Goal: Task Accomplishment & Management: Use online tool/utility

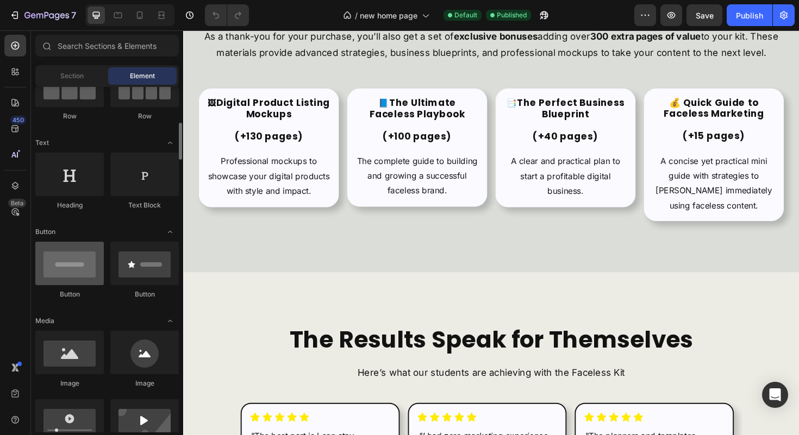
scroll to position [137, 0]
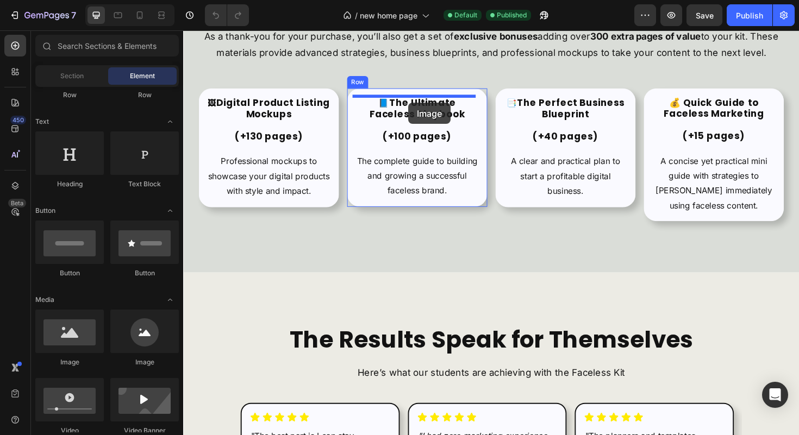
drag, startPoint x: 266, startPoint y: 367, endPoint x: 422, endPoint y: 107, distance: 302.7
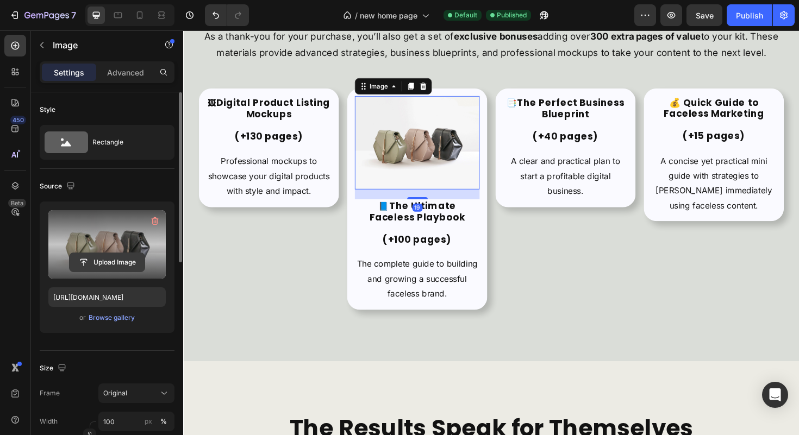
click at [100, 265] on input "file" at bounding box center [107, 262] width 75 height 18
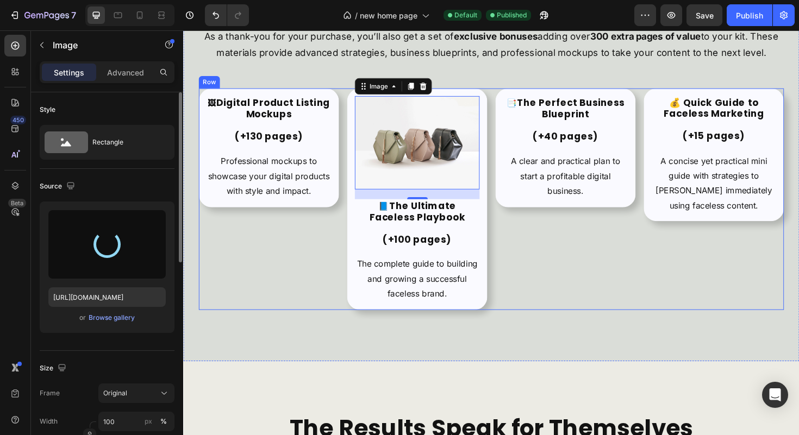
scroll to position [2187, 0]
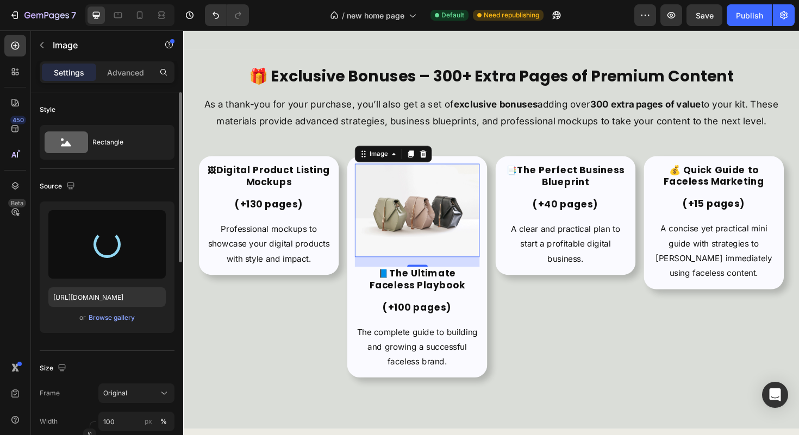
type input "[URL][DOMAIN_NAME]"
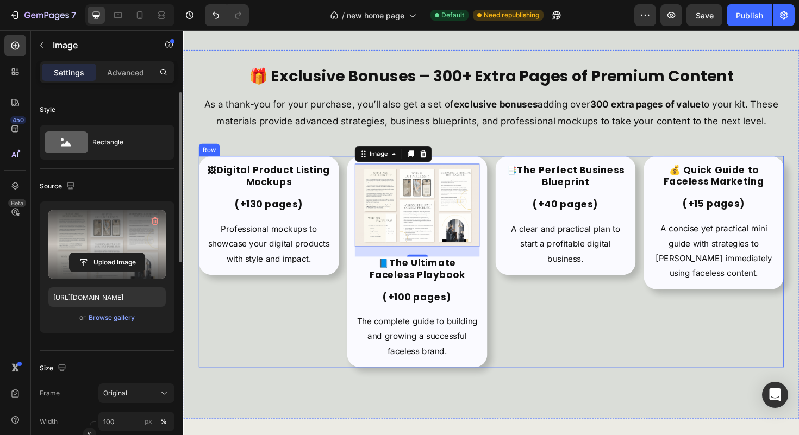
click at [550, 343] on div "📑 The Perfect Business Blueprint (+40 pages) Heading A clear and practical plan…" at bounding box center [588, 276] width 148 height 224
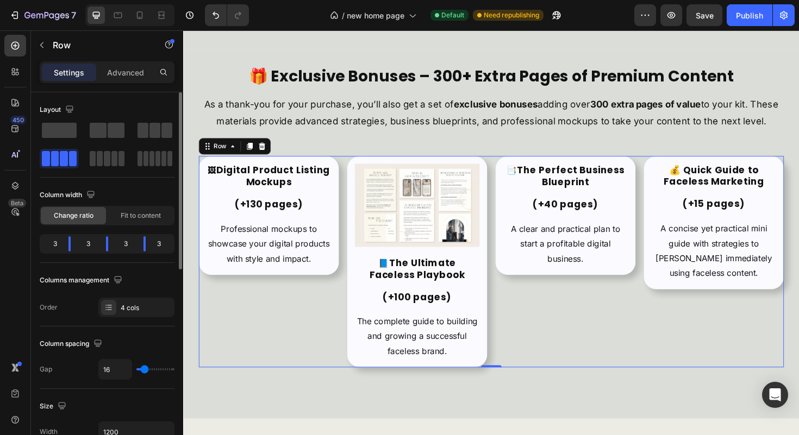
click at [546, 326] on div "📑 The Perfect Business Blueprint (+40 pages) Heading A clear and practical plan…" at bounding box center [588, 276] width 148 height 224
click at [408, 277] on strong "The Ultimate Faceless Playbook" at bounding box center [430, 283] width 101 height 26
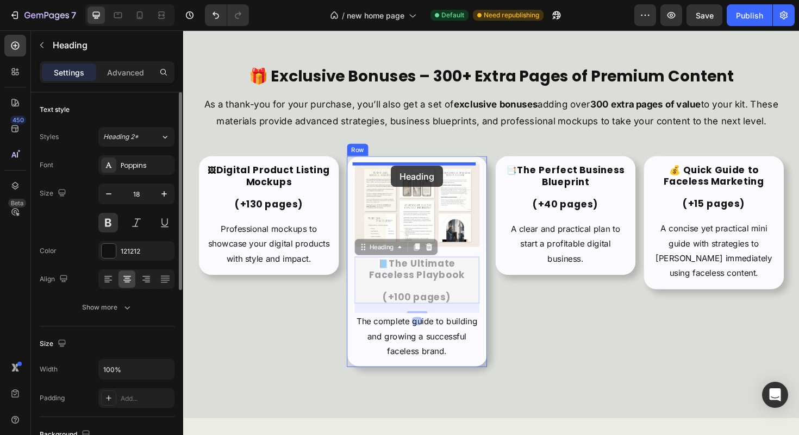
drag, startPoint x: 382, startPoint y: 261, endPoint x: 403, endPoint y: 173, distance: 90.5
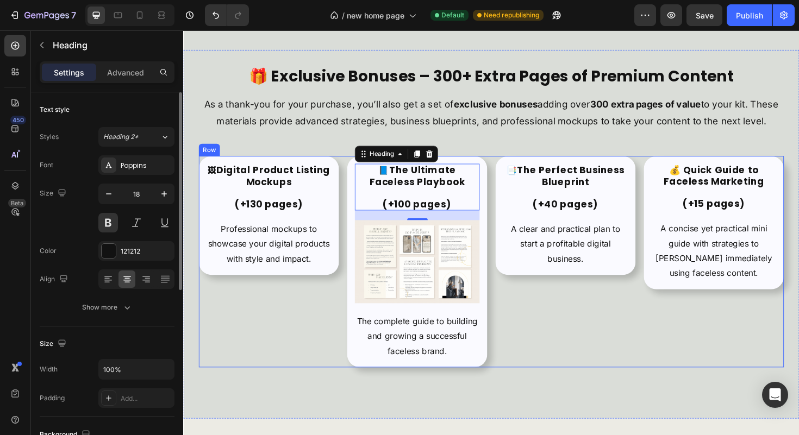
click at [555, 326] on div "📑 The Perfect Business Blueprint (+40 pages) Heading A clear and practical plan…" at bounding box center [588, 276] width 148 height 224
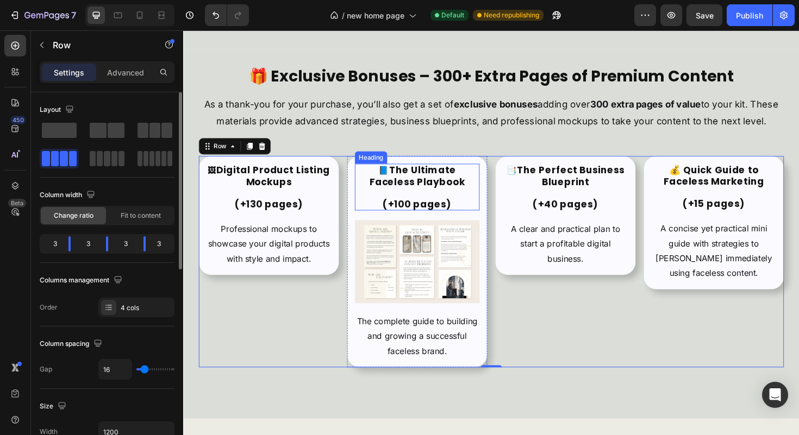
click at [415, 173] on strong "The Ultimate Faceless Playbook" at bounding box center [430, 185] width 101 height 26
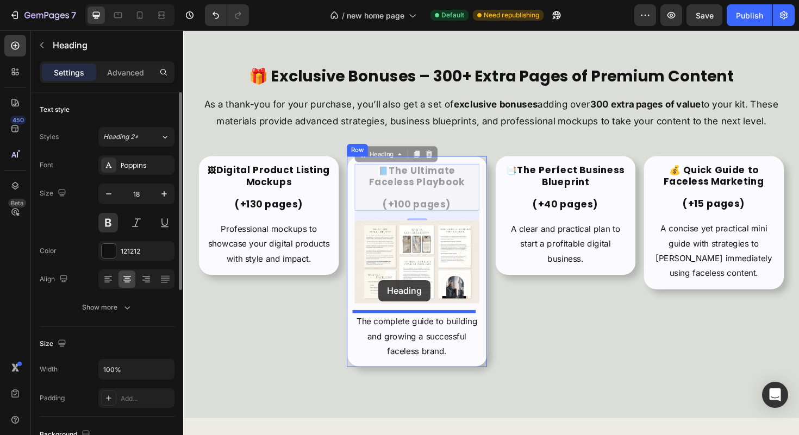
drag, startPoint x: 387, startPoint y: 164, endPoint x: 390, endPoint y: 295, distance: 131.5
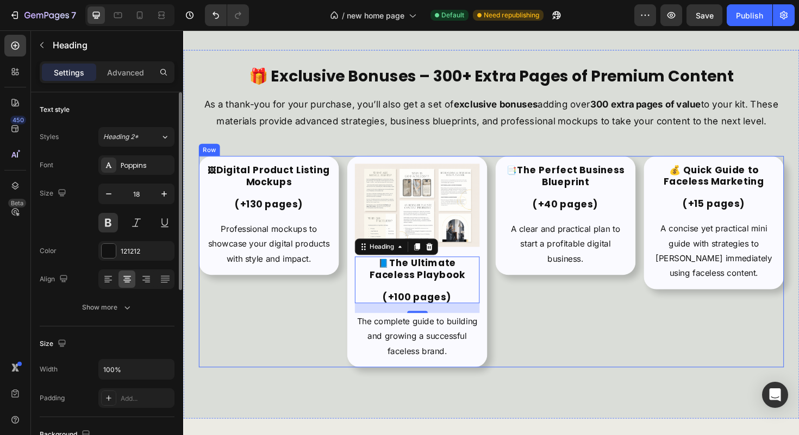
click at [567, 327] on div "📑 The Perfect Business Blueprint (+40 pages) Heading A clear and practical plan…" at bounding box center [588, 276] width 148 height 224
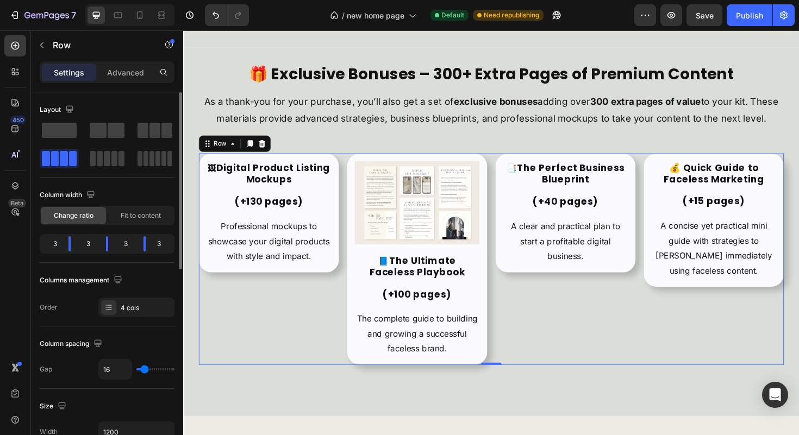
scroll to position [2193, 0]
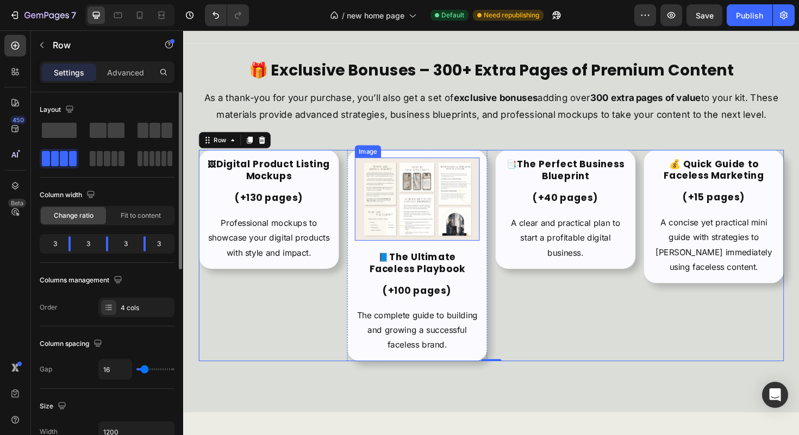
click at [448, 233] on img at bounding box center [431, 209] width 132 height 88
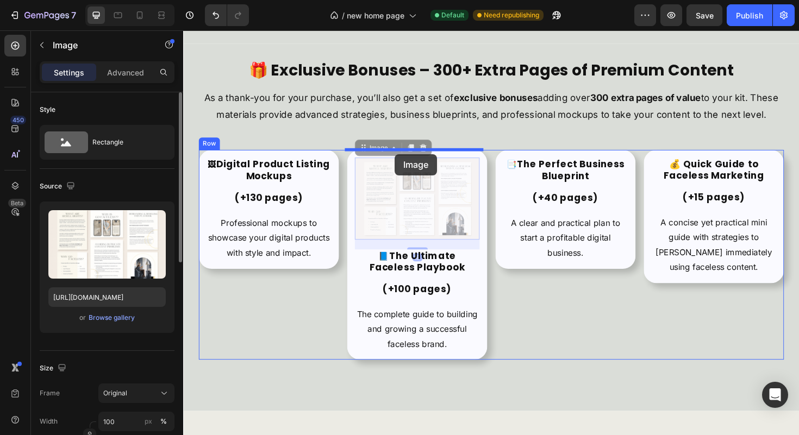
drag, startPoint x: 380, startPoint y: 156, endPoint x: 407, endPoint y: 161, distance: 27.6
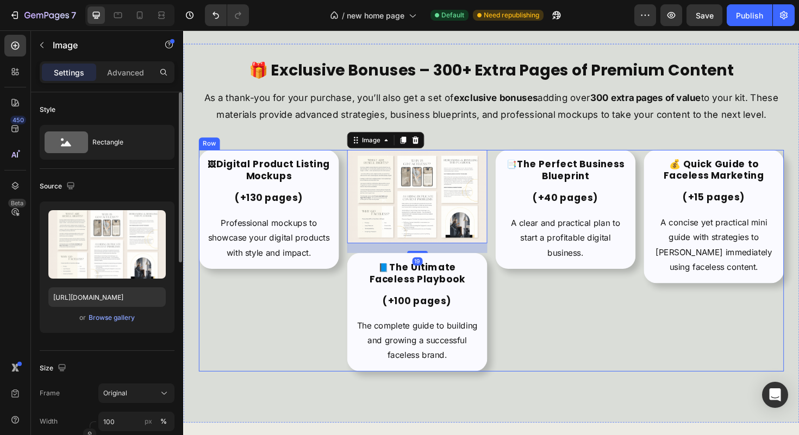
click at [548, 305] on div "📑 The Perfect Business Blueprint (+40 pages) Heading A clear and practical plan…" at bounding box center [588, 274] width 148 height 235
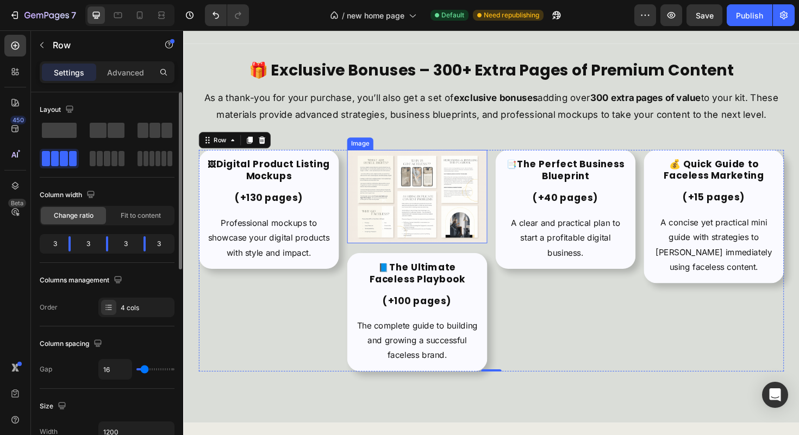
click at [454, 208] on img at bounding box center [430, 206] width 148 height 99
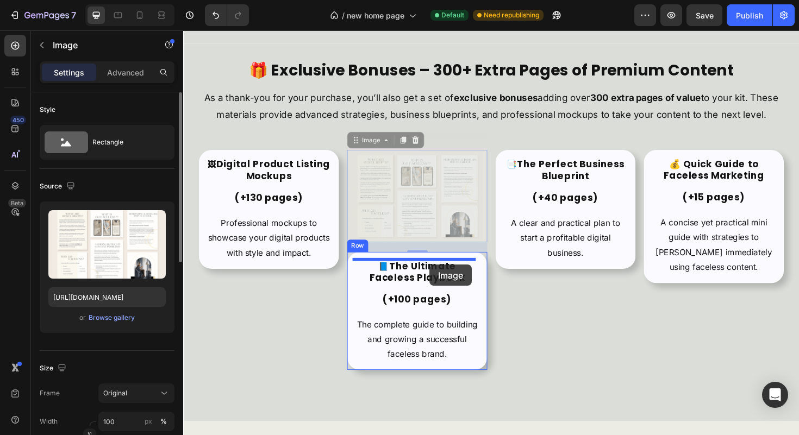
drag, startPoint x: 375, startPoint y: 148, endPoint x: 444, endPoint y: 279, distance: 148.0
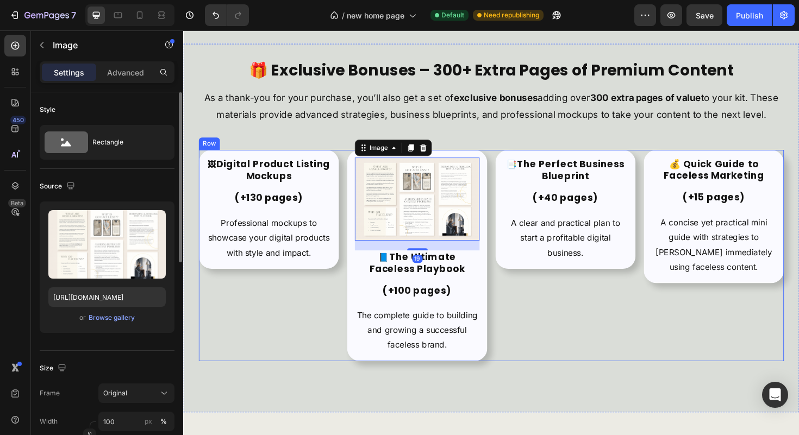
click at [552, 320] on div "📑 The Perfect Business Blueprint (+40 pages) Heading A clear and practical plan…" at bounding box center [588, 269] width 148 height 224
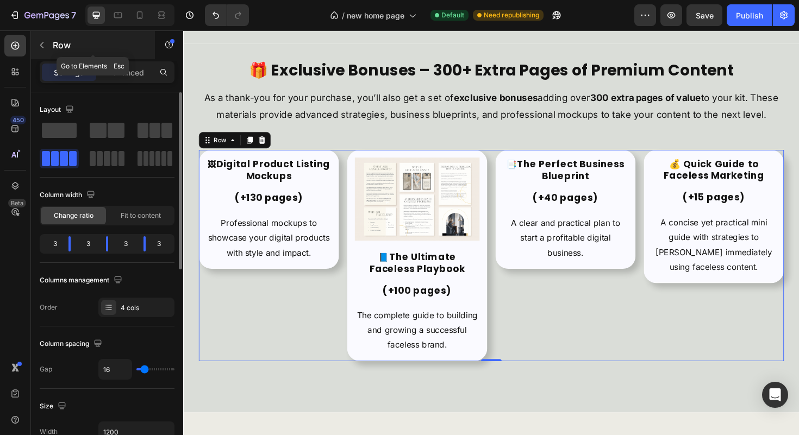
click at [59, 41] on p "Row" at bounding box center [99, 45] width 92 height 13
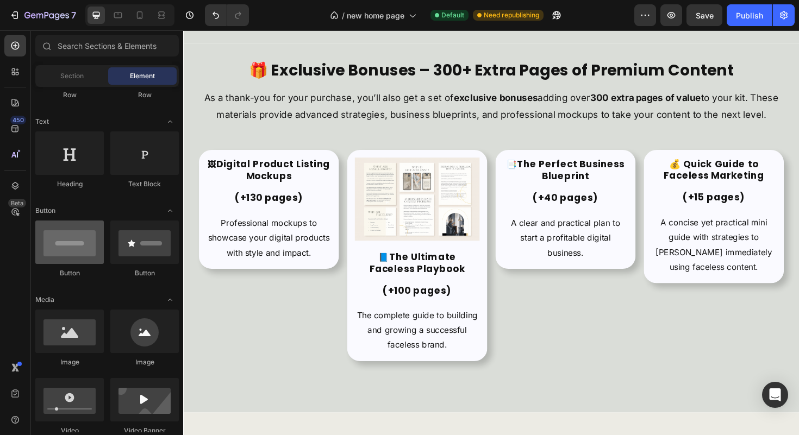
scroll to position [223, 0]
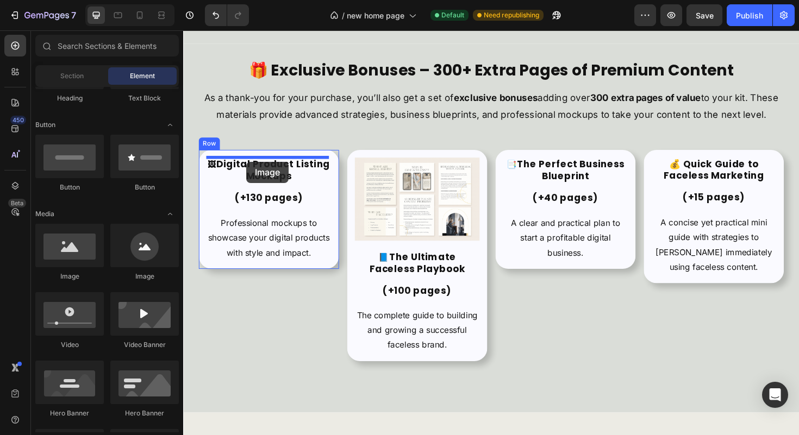
drag, startPoint x: 300, startPoint y: 251, endPoint x: 250, endPoint y: 170, distance: 95.2
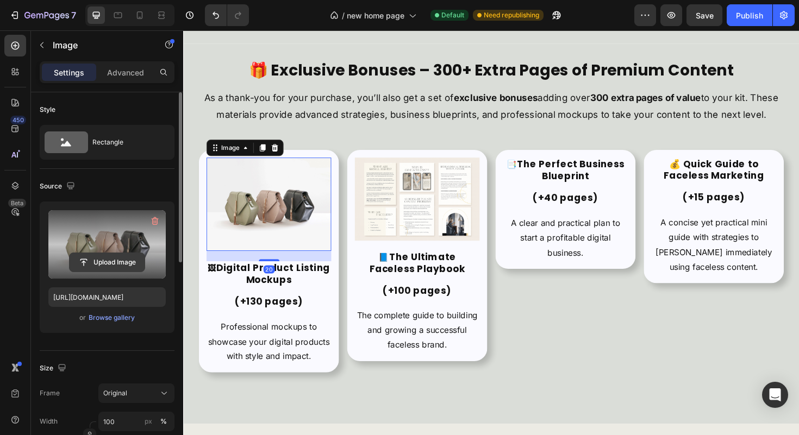
click at [115, 261] on input "file" at bounding box center [107, 262] width 75 height 18
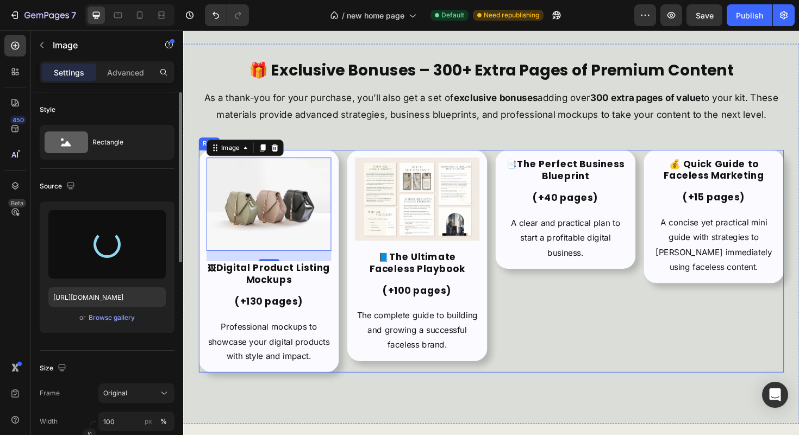
type input "[URL][DOMAIN_NAME]"
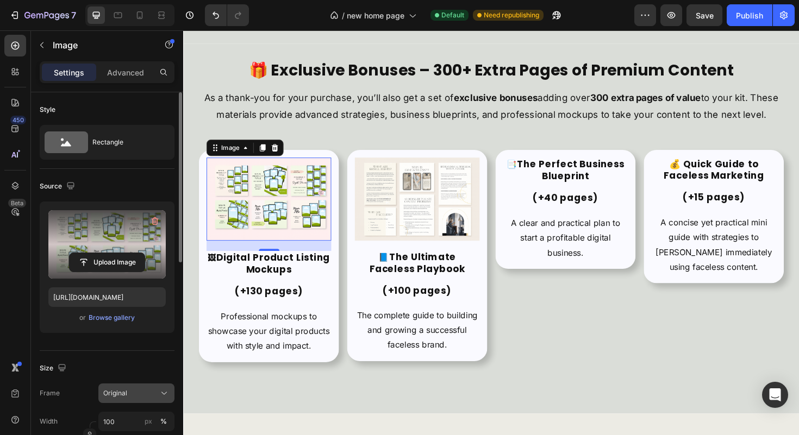
click at [140, 399] on button "Original" at bounding box center [136, 394] width 76 height 20
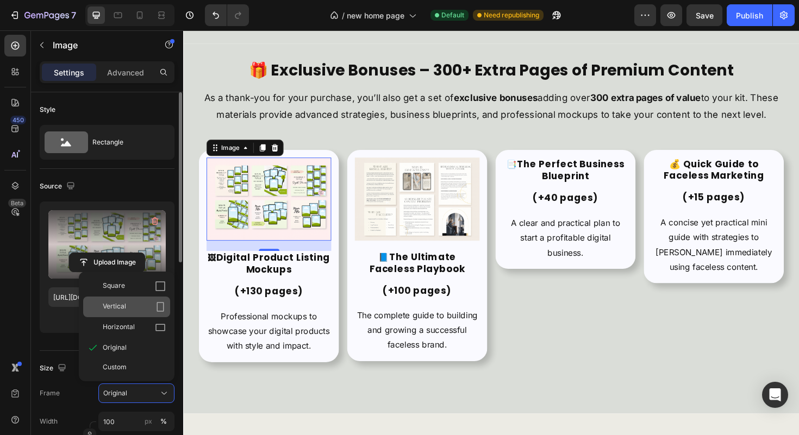
click at [153, 311] on div "Vertical" at bounding box center [134, 307] width 63 height 11
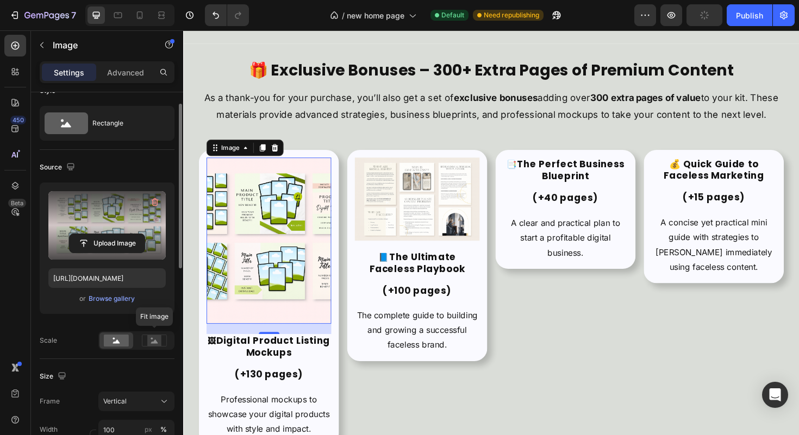
scroll to position [21, 0]
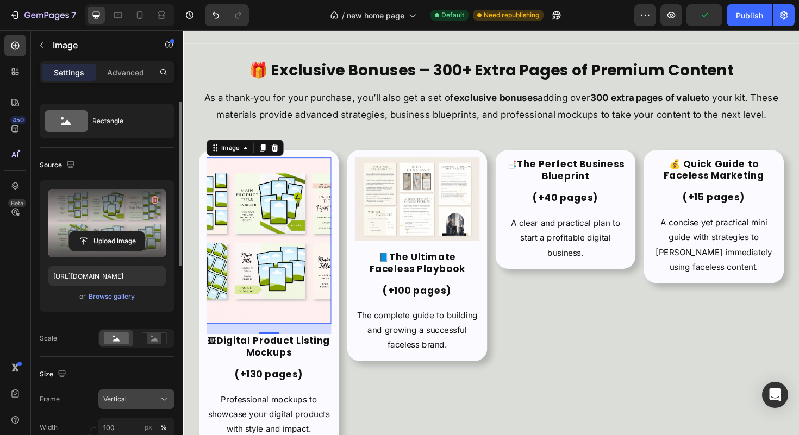
click at [161, 399] on icon at bounding box center [164, 399] width 11 height 11
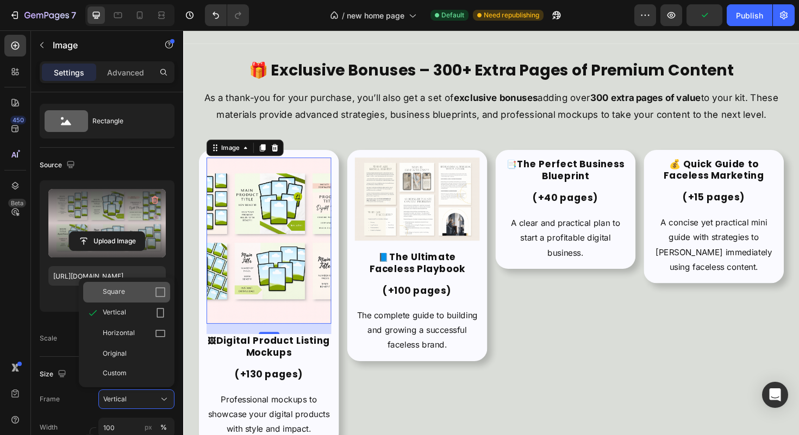
click at [149, 300] on div "Square" at bounding box center [126, 292] width 87 height 21
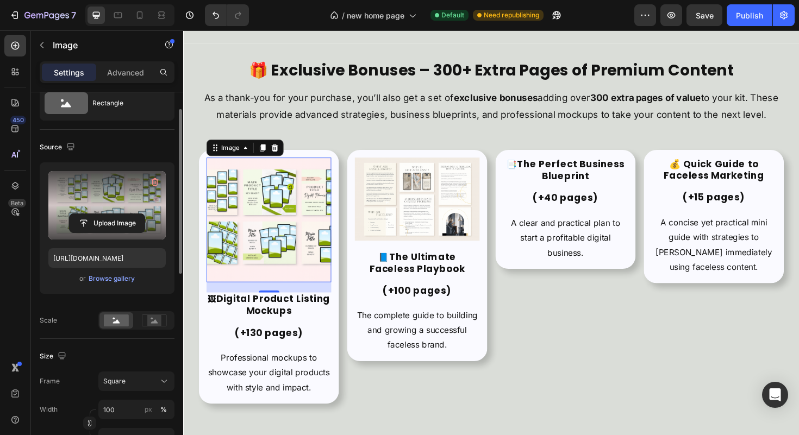
scroll to position [55, 0]
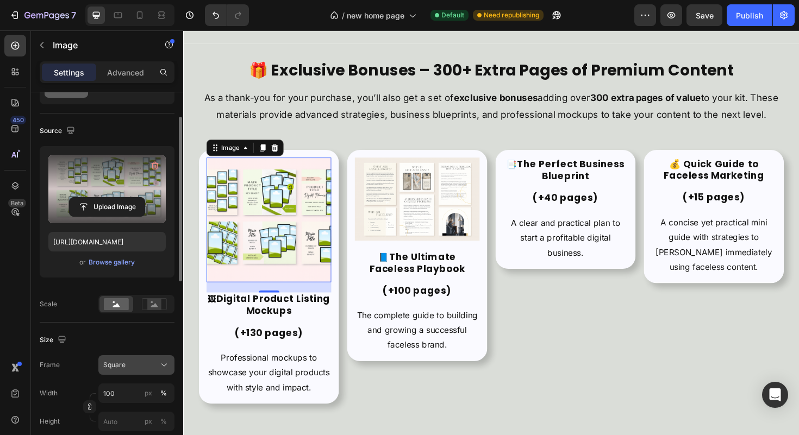
click at [146, 363] on div "Square" at bounding box center [129, 365] width 53 height 10
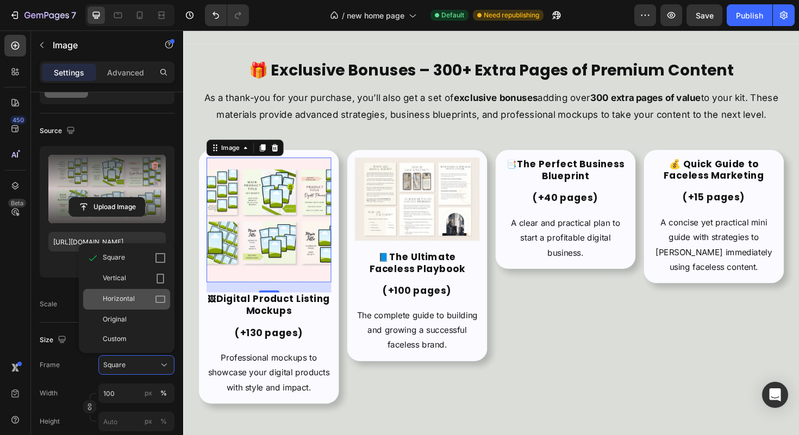
click at [152, 298] on div "Horizontal" at bounding box center [134, 299] width 63 height 11
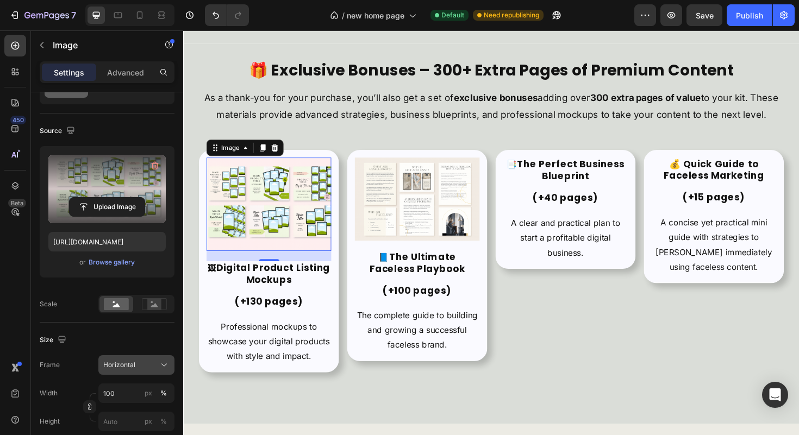
click at [144, 361] on div "Horizontal" at bounding box center [129, 365] width 53 height 10
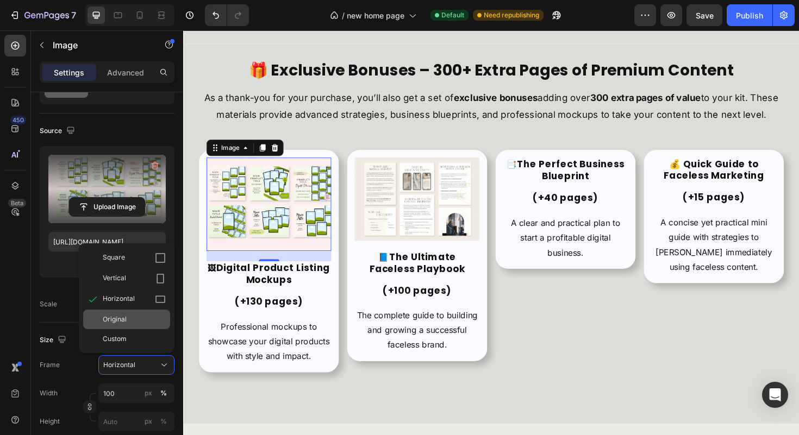
click at [147, 323] on div "Original" at bounding box center [134, 320] width 63 height 10
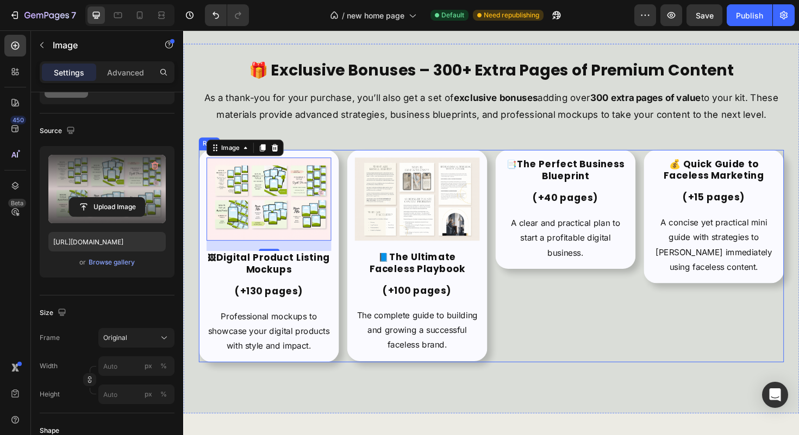
click at [571, 329] on div "📑 The Perfect Business Blueprint (+40 pages) Heading A clear and practical plan…" at bounding box center [588, 269] width 148 height 225
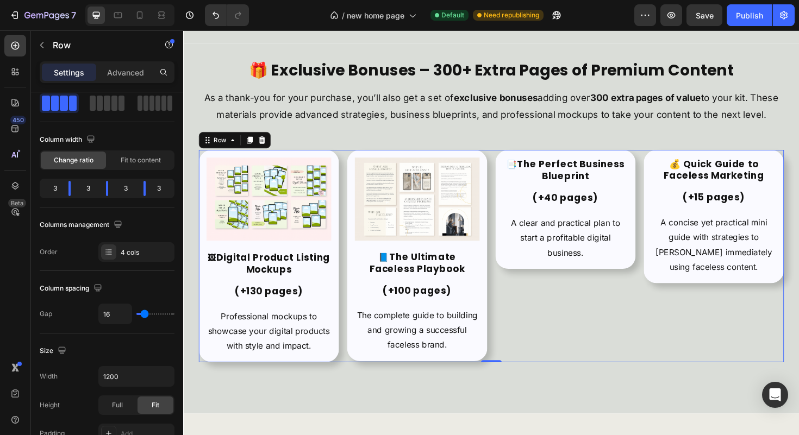
scroll to position [0, 0]
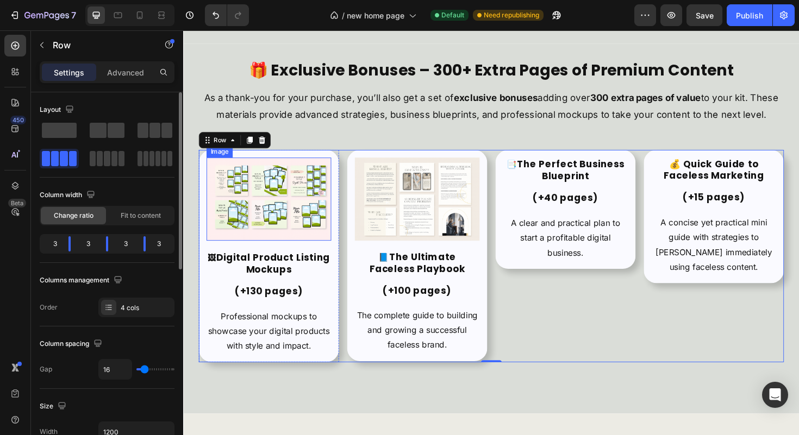
click at [285, 227] on img at bounding box center [274, 209] width 132 height 88
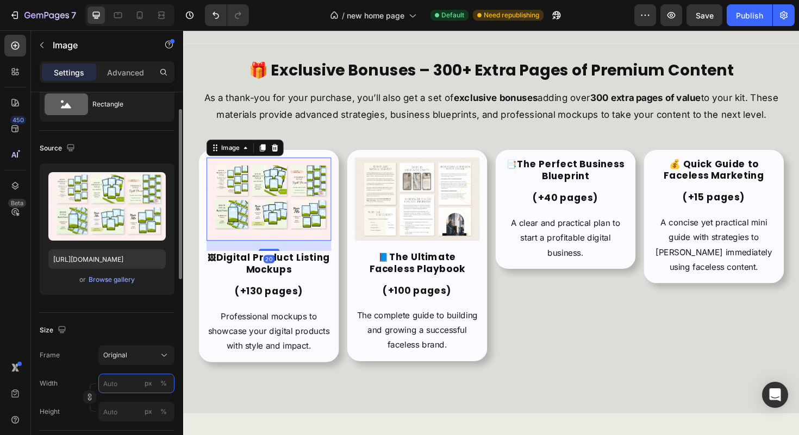
click at [123, 379] on input "px %" at bounding box center [136, 384] width 76 height 20
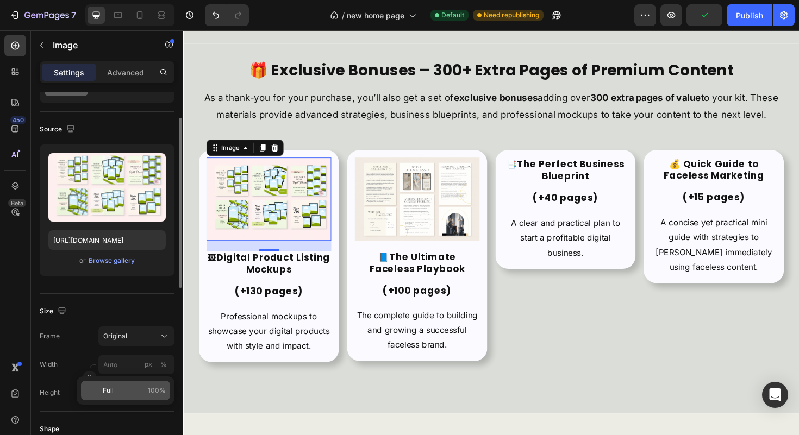
click at [128, 387] on p "Full 100%" at bounding box center [134, 391] width 63 height 10
click at [117, 370] on input "100" at bounding box center [136, 365] width 76 height 20
click at [129, 370] on input "100" at bounding box center [136, 365] width 76 height 20
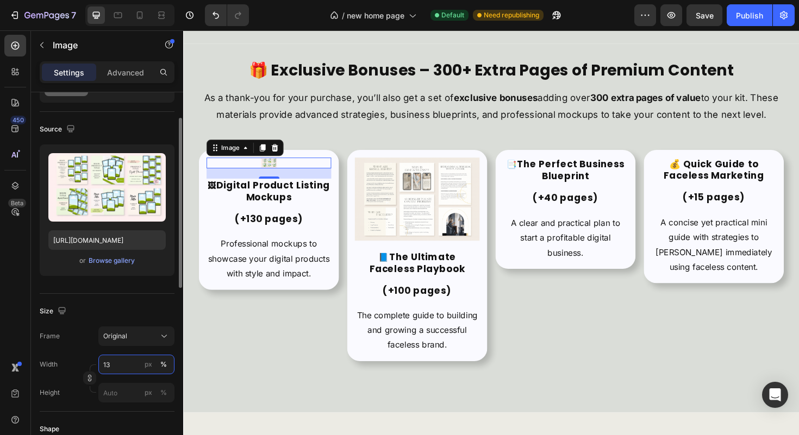
type input "1"
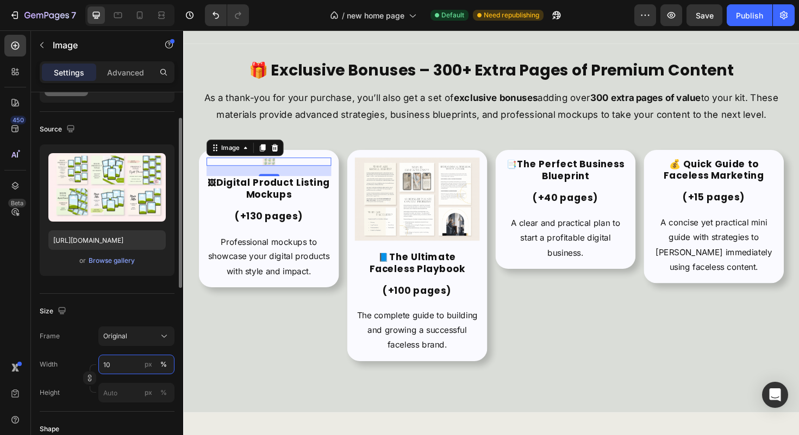
click at [129, 370] on input "10" at bounding box center [136, 365] width 76 height 20
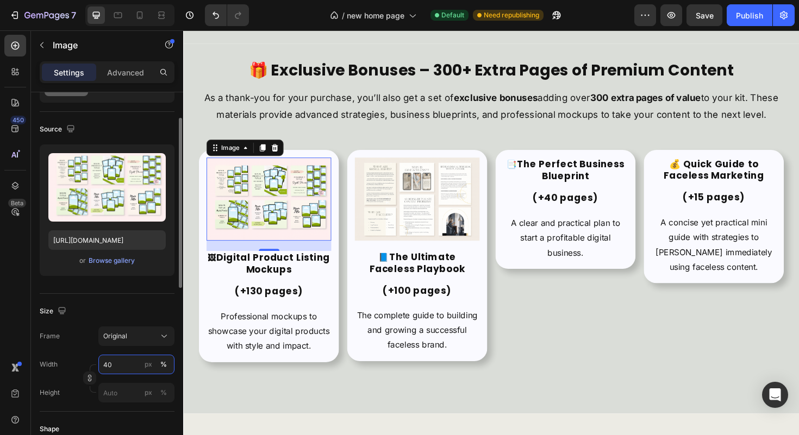
type input "4"
type input "8"
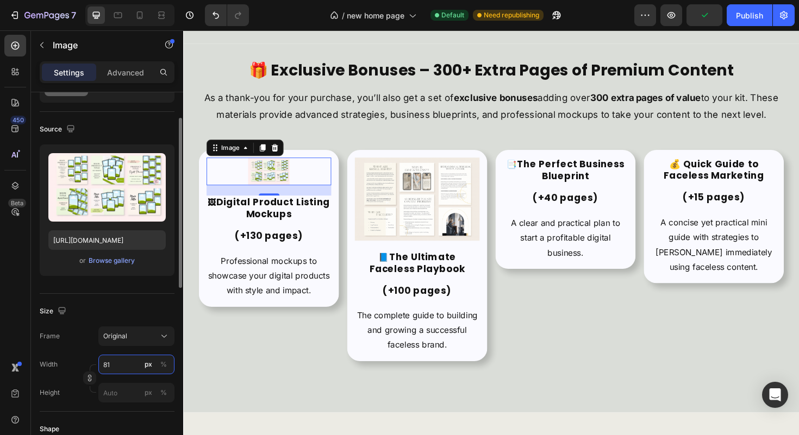
type input "8"
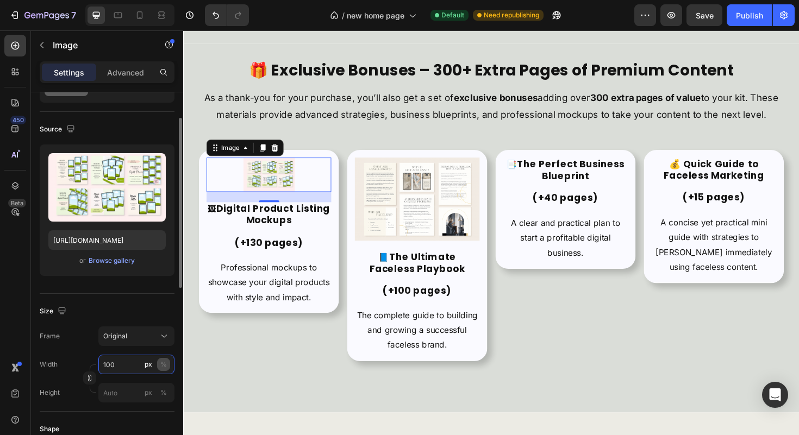
type input "100"
click at [162, 364] on div "%" at bounding box center [163, 365] width 7 height 10
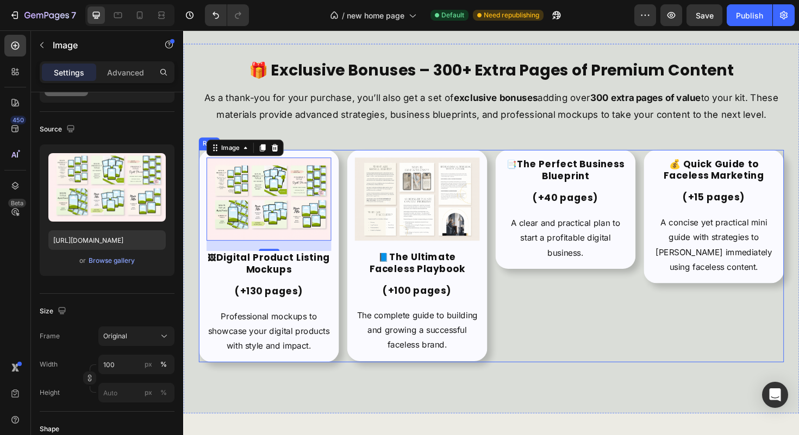
click at [556, 358] on div "📑 The Perfect Business Blueprint (+40 pages) Heading A clear and practical plan…" at bounding box center [588, 269] width 148 height 225
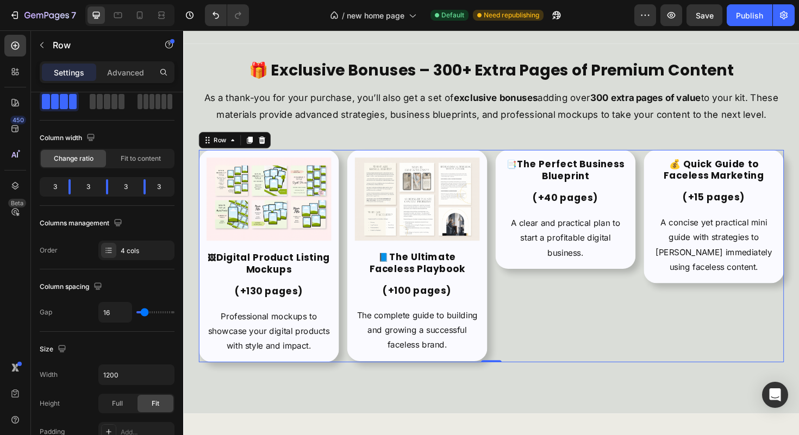
scroll to position [0, 0]
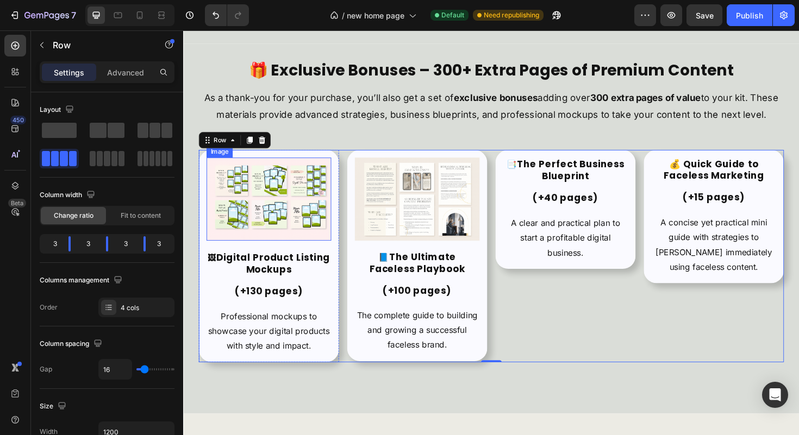
click at [299, 209] on img at bounding box center [274, 209] width 132 height 88
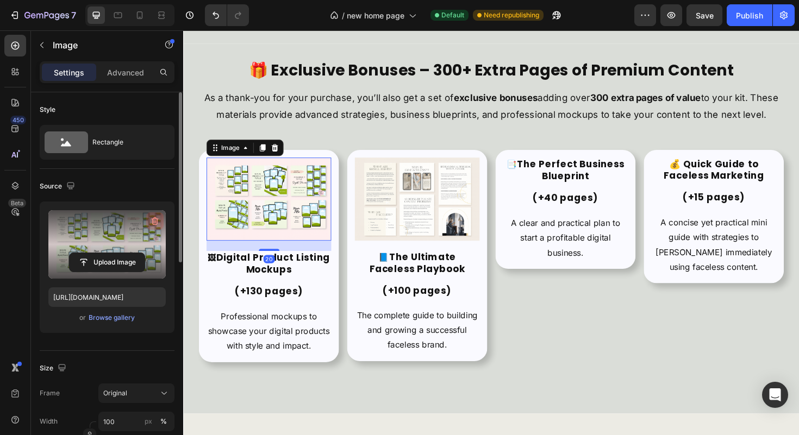
click at [157, 220] on icon "button" at bounding box center [155, 221] width 7 height 8
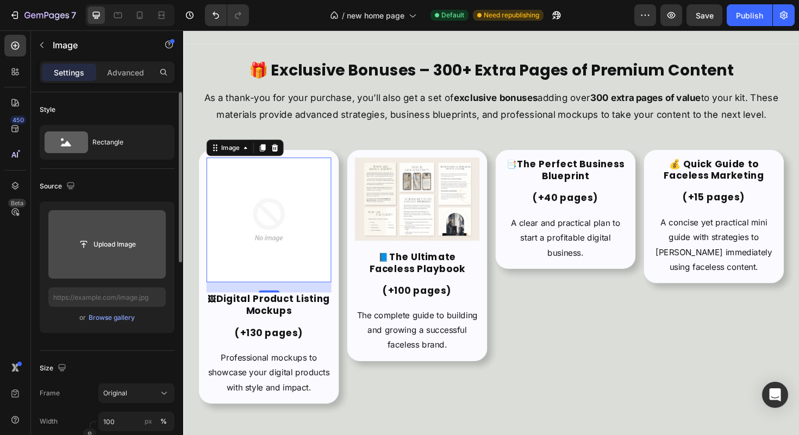
click at [125, 242] on input "file" at bounding box center [107, 244] width 75 height 18
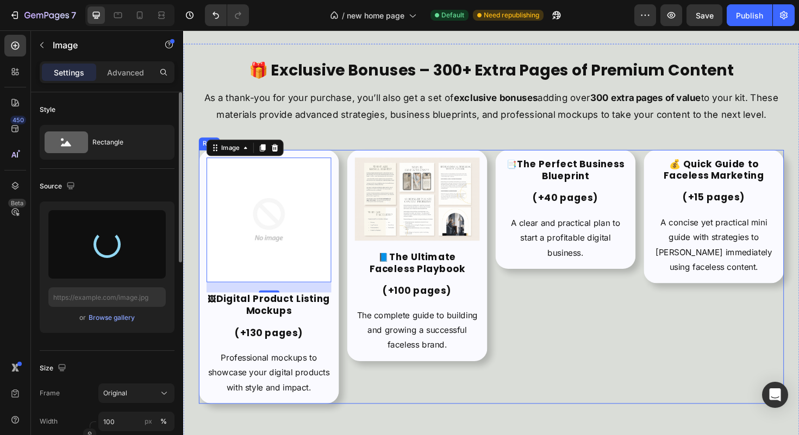
type input "[URL][DOMAIN_NAME]"
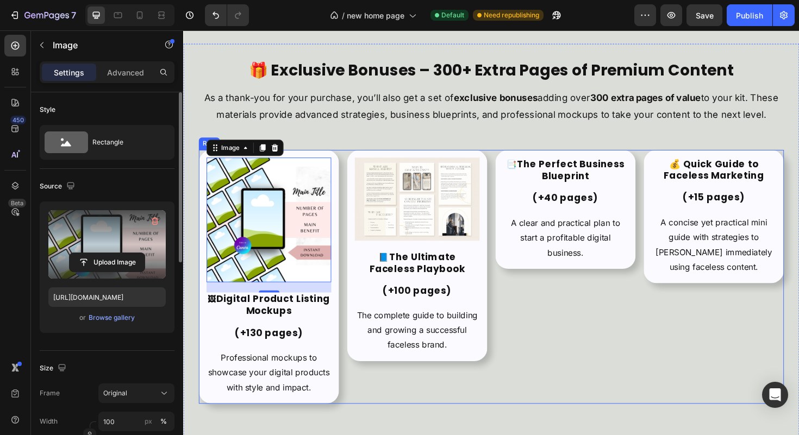
click at [559, 355] on div "📑 The Perfect Business Blueprint (+40 pages) Heading A clear and practical plan…" at bounding box center [588, 291] width 148 height 269
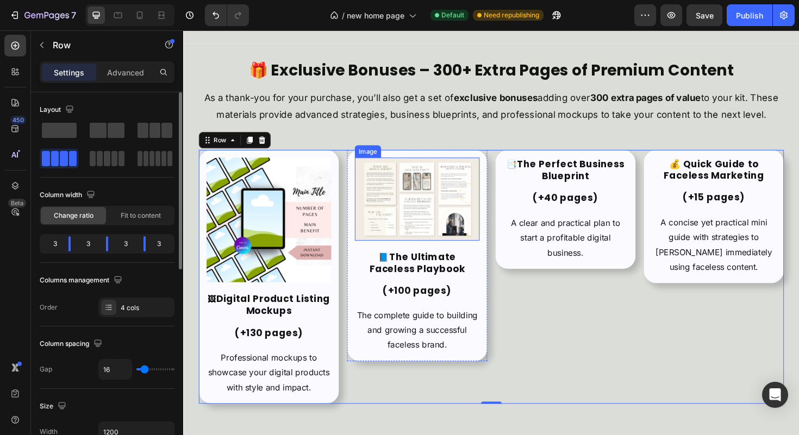
click at [439, 205] on img at bounding box center [431, 209] width 132 height 88
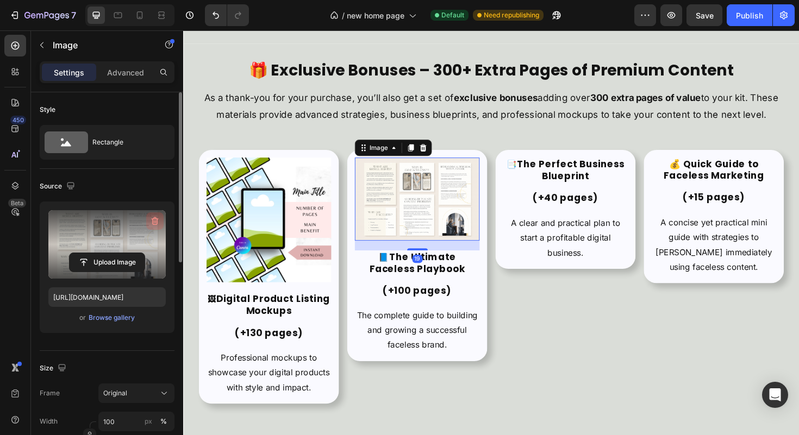
click at [158, 223] on icon "button" at bounding box center [154, 221] width 11 height 11
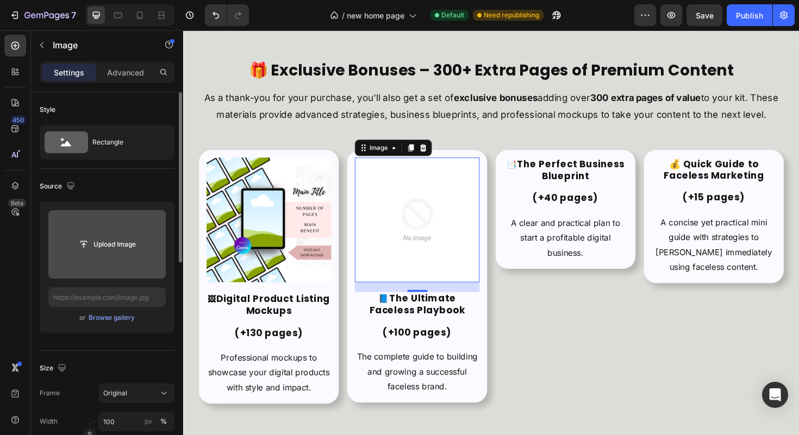
click at [105, 246] on input "file" at bounding box center [107, 244] width 75 height 18
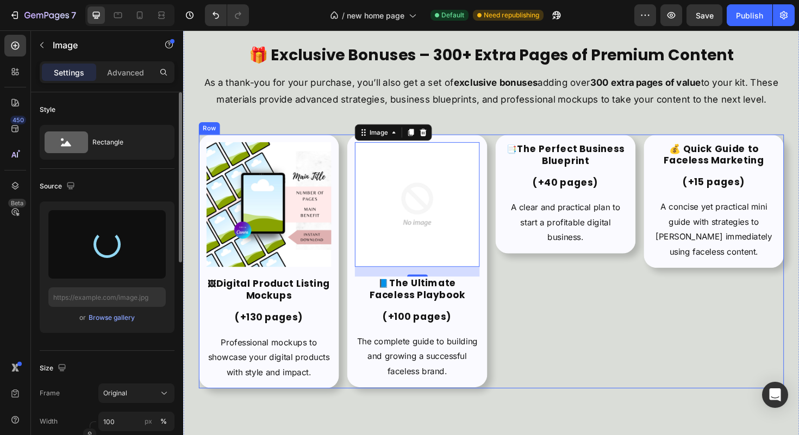
scroll to position [2209, 0]
type input "[URL][DOMAIN_NAME]"
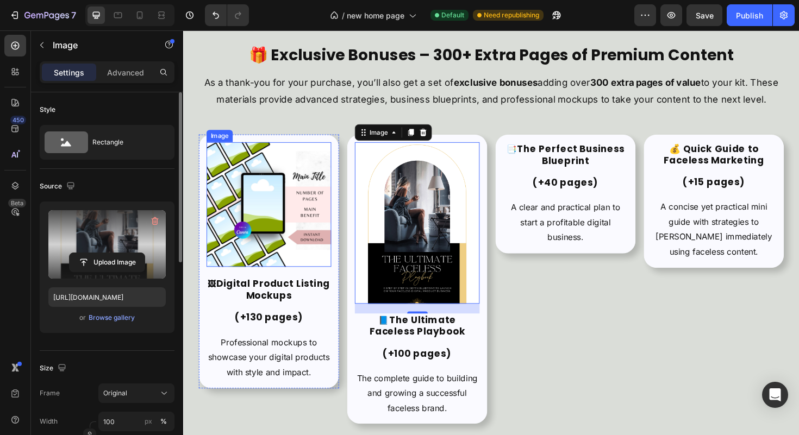
click at [312, 214] on img at bounding box center [274, 215] width 132 height 132
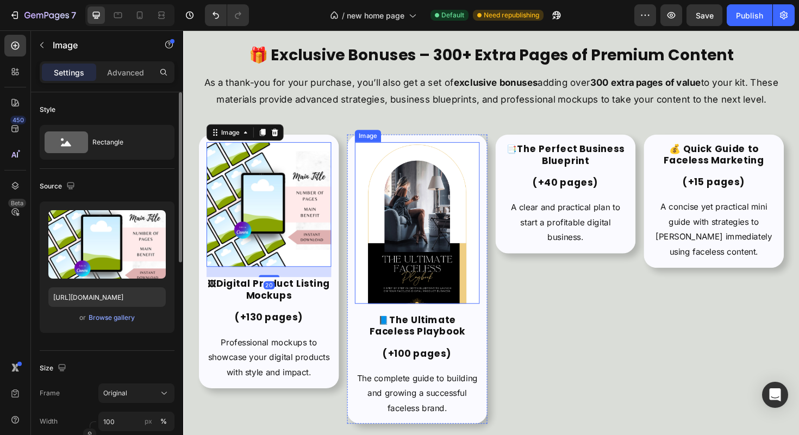
click at [381, 215] on img at bounding box center [431, 234] width 132 height 171
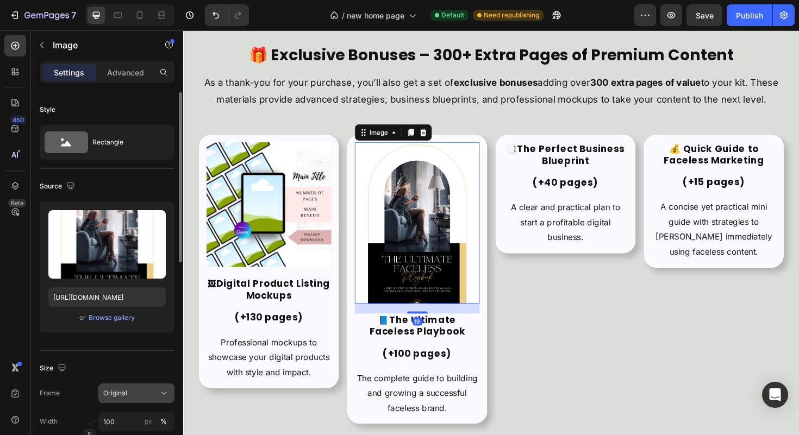
click at [159, 389] on icon at bounding box center [164, 393] width 11 height 11
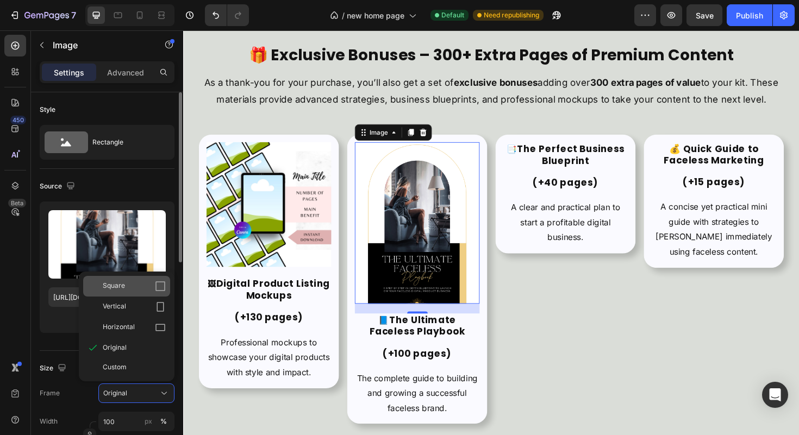
click at [148, 293] on div "Square" at bounding box center [126, 286] width 87 height 21
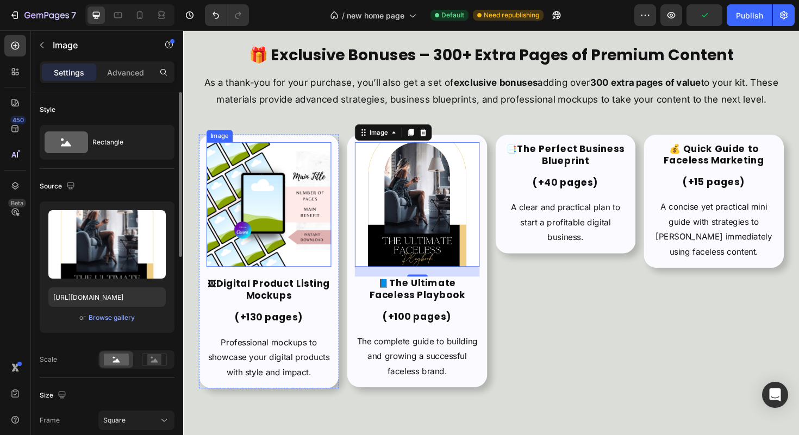
click at [286, 255] on img at bounding box center [274, 215] width 132 height 132
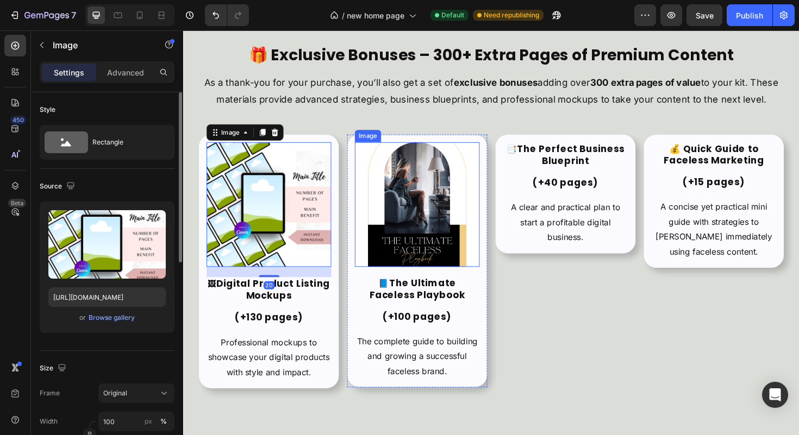
click at [409, 245] on img at bounding box center [431, 215] width 132 height 132
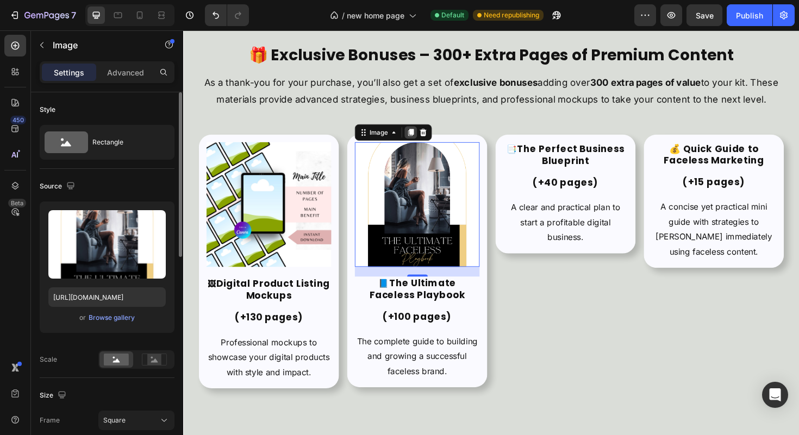
click at [420, 141] on icon at bounding box center [424, 138] width 9 height 9
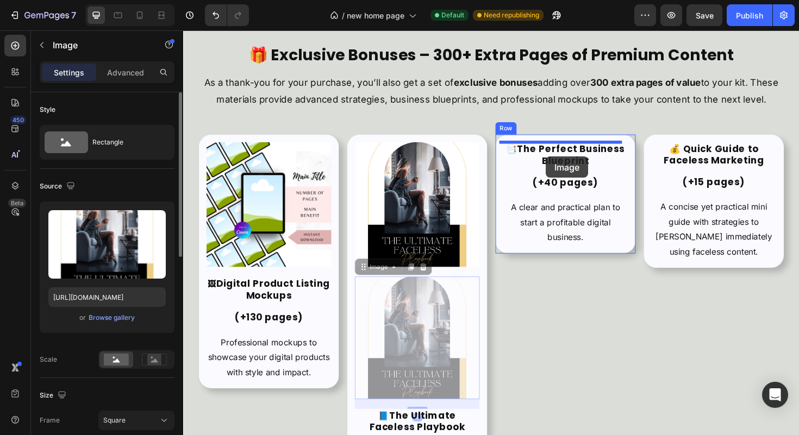
drag, startPoint x: 389, startPoint y: 280, endPoint x: 567, endPoint y: 164, distance: 212.5
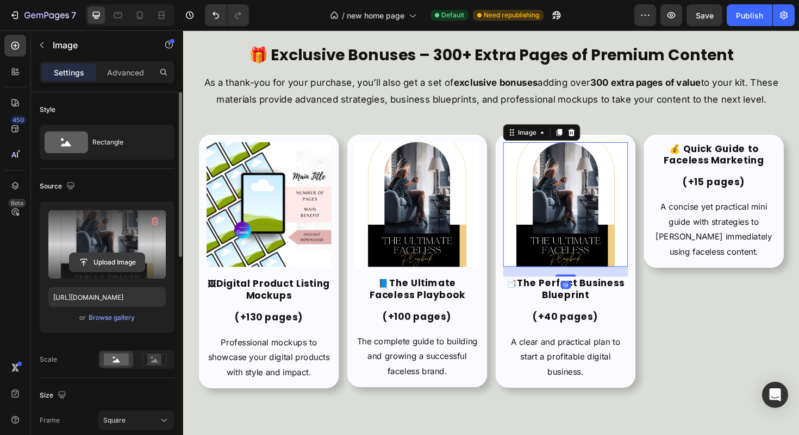
click at [120, 265] on input "file" at bounding box center [107, 262] width 75 height 18
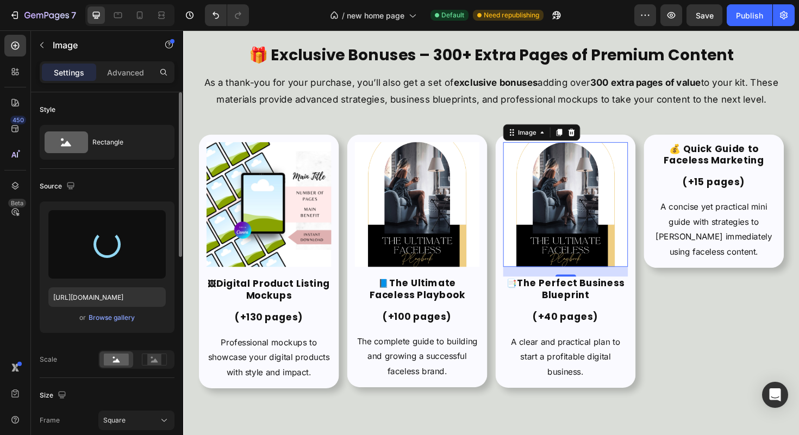
type input "[URL][DOMAIN_NAME]"
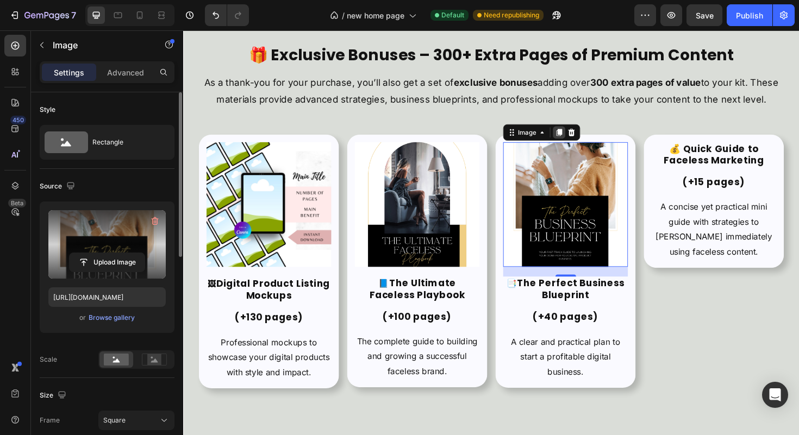
drag, startPoint x: 577, startPoint y: 140, endPoint x: 581, endPoint y: 155, distance: 15.7
click at [578, 139] on icon at bounding box center [581, 139] width 6 height 8
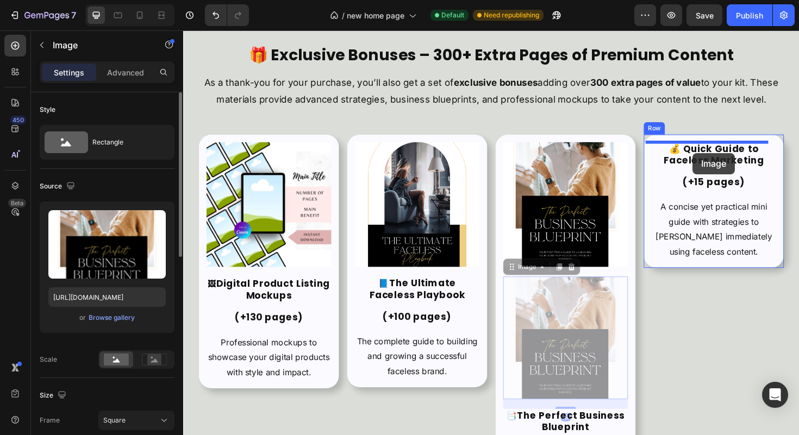
drag, startPoint x: 534, startPoint y: 280, endPoint x: 722, endPoint y: 160, distance: 223.6
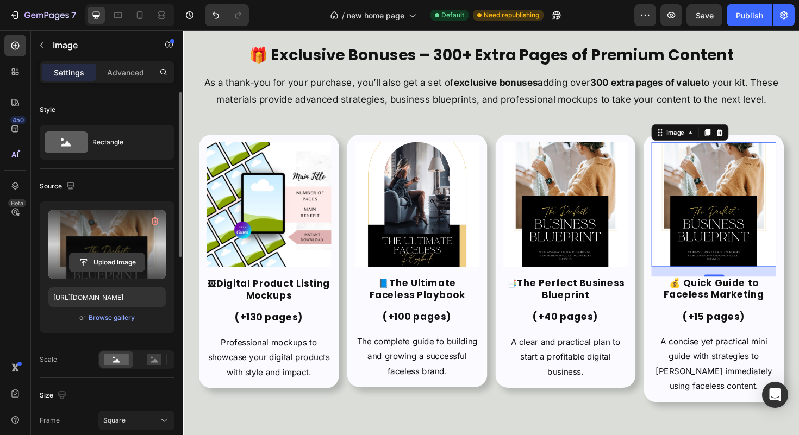
click at [123, 265] on input "file" at bounding box center [107, 262] width 75 height 18
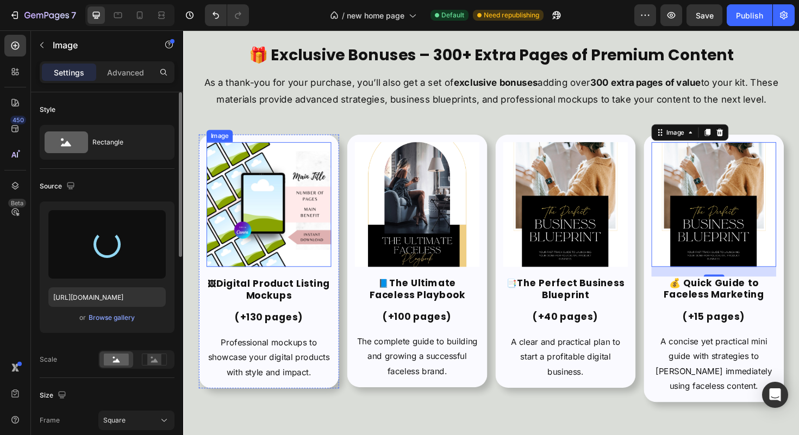
type input "[URL][DOMAIN_NAME]"
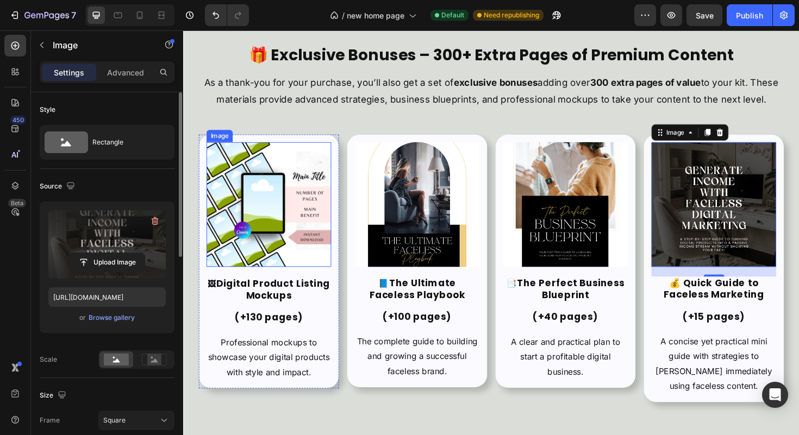
click at [303, 237] on img at bounding box center [274, 215] width 132 height 132
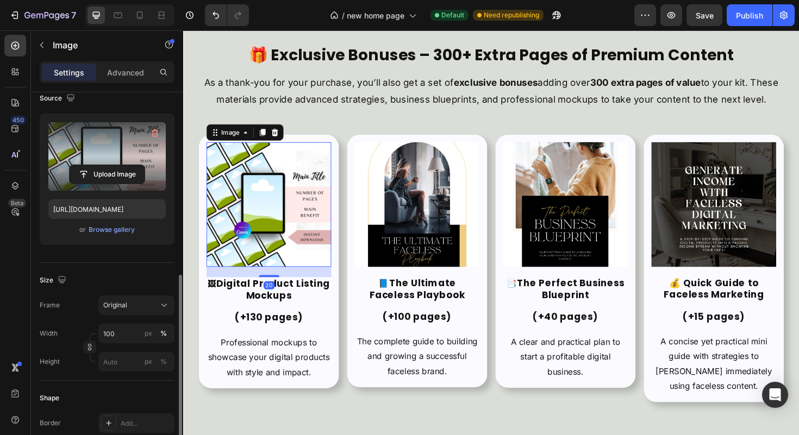
scroll to position [186, 0]
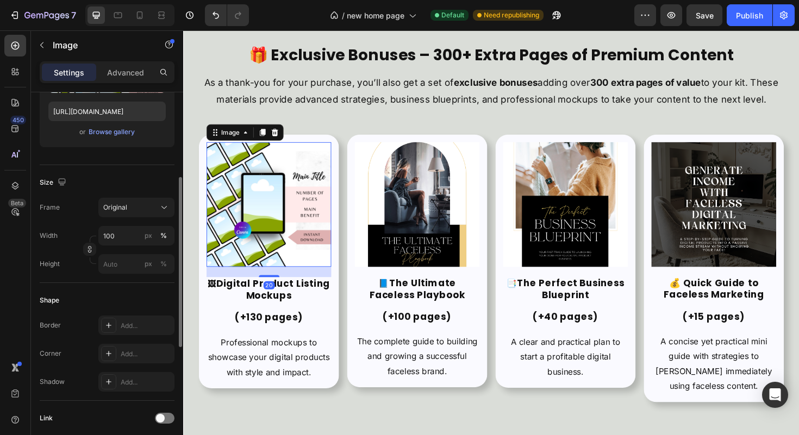
click at [149, 342] on div "Border Add... Corner Add... Shadow Add..." at bounding box center [107, 354] width 135 height 76
click at [141, 351] on div "Add..." at bounding box center [146, 354] width 51 height 10
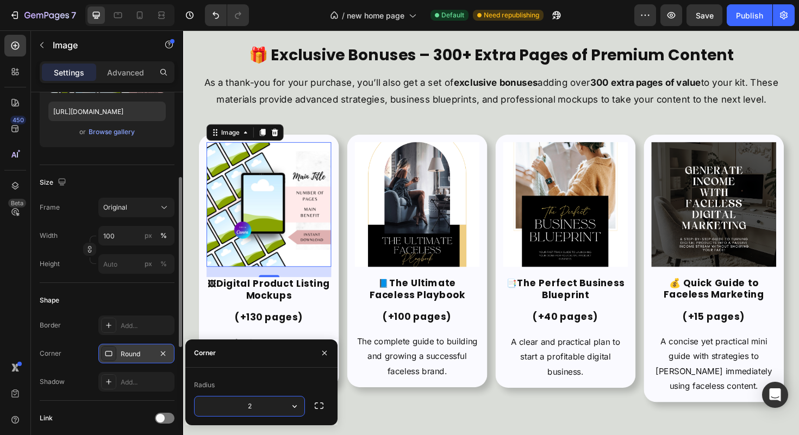
type input "25"
click at [316, 351] on button "button" at bounding box center [324, 353] width 17 height 17
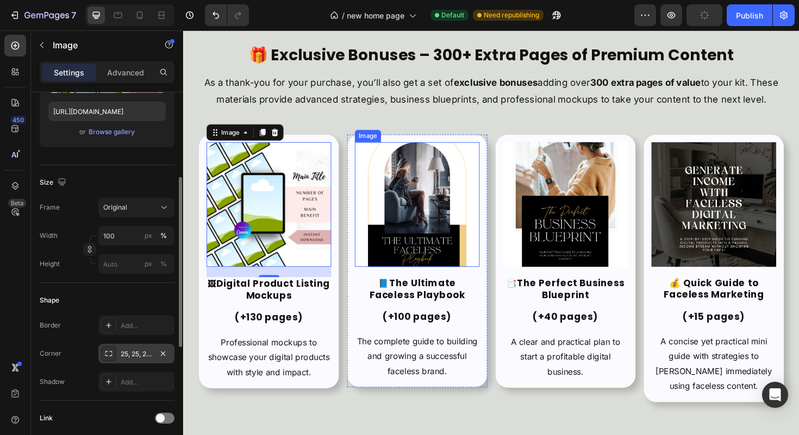
click at [385, 220] on img at bounding box center [431, 215] width 132 height 132
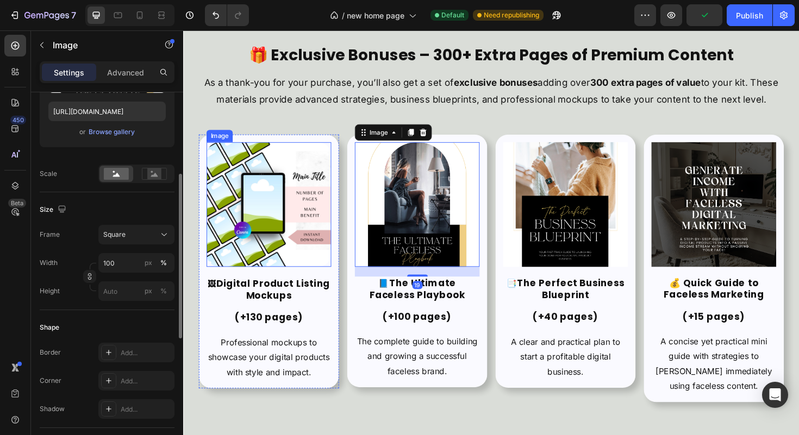
click at [292, 203] on img at bounding box center [274, 215] width 132 height 132
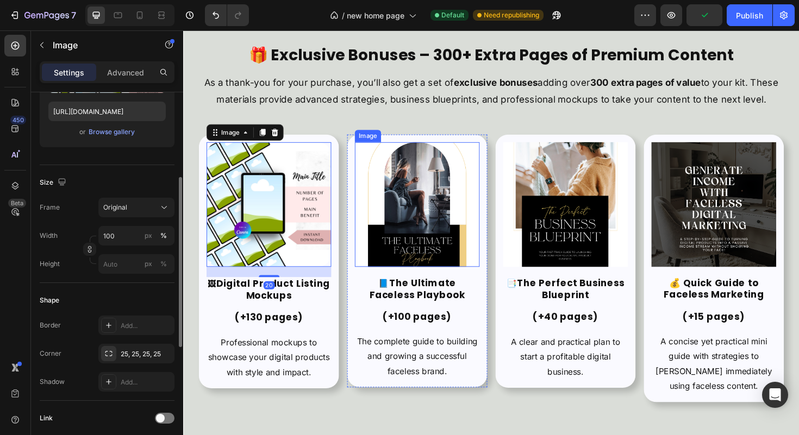
click at [412, 202] on img at bounding box center [431, 215] width 132 height 132
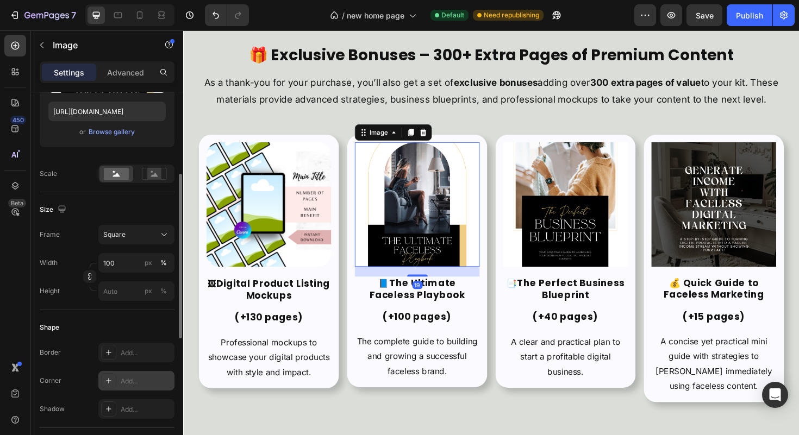
click at [129, 379] on div "Add..." at bounding box center [146, 382] width 51 height 10
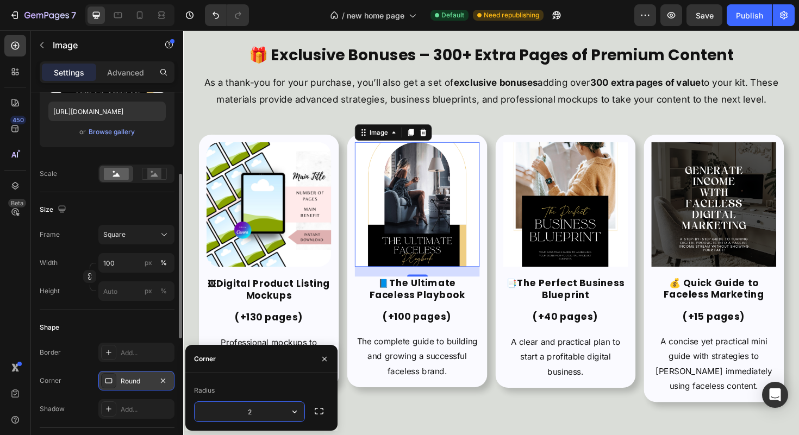
type input "25"
click at [606, 230] on img at bounding box center [588, 215] width 132 height 132
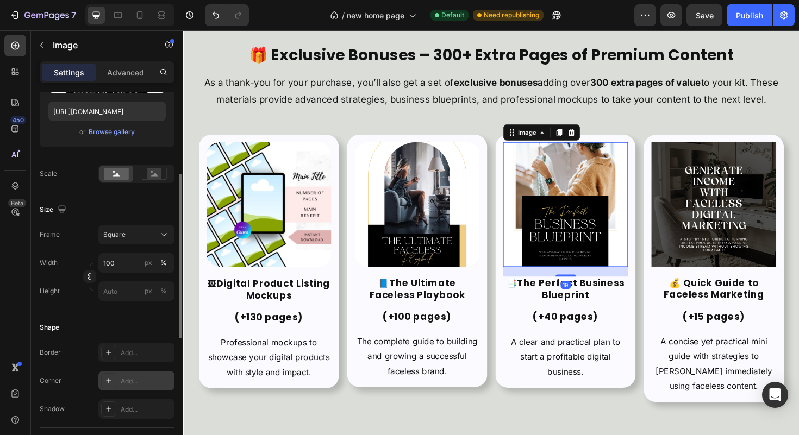
click at [145, 372] on div "Add..." at bounding box center [136, 381] width 76 height 20
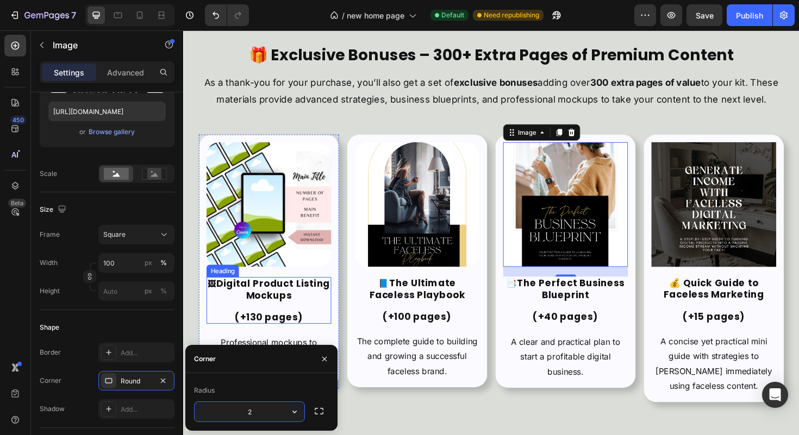
type input "25"
click at [744, 220] on img at bounding box center [745, 215] width 132 height 132
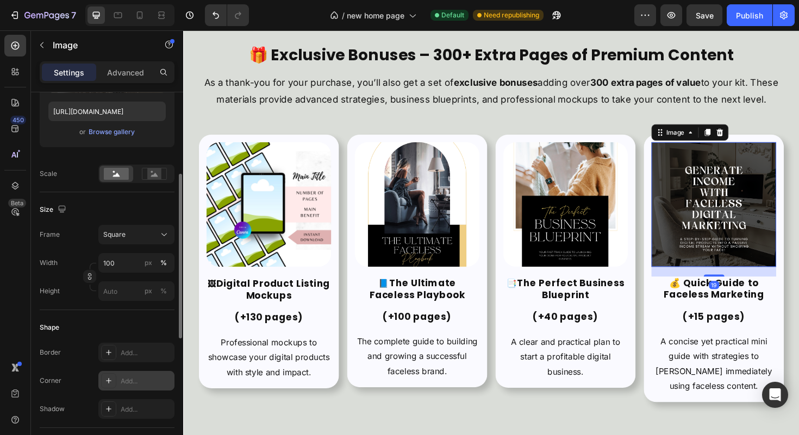
click at [129, 385] on div "Add..." at bounding box center [146, 382] width 51 height 10
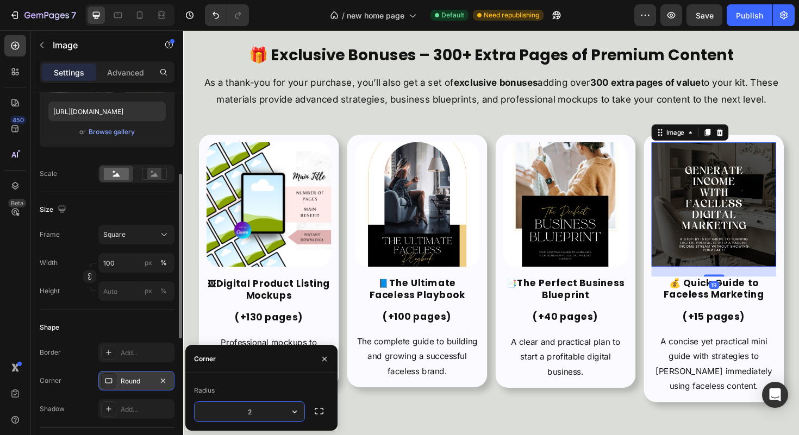
type input "25"
click at [328, 355] on icon "button" at bounding box center [324, 359] width 9 height 9
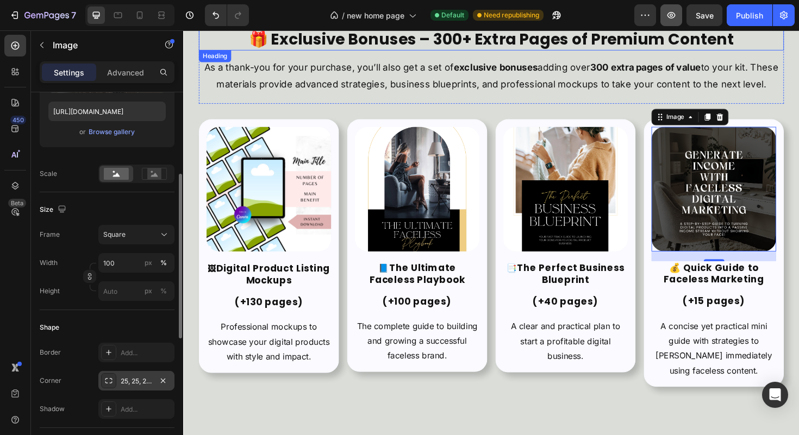
scroll to position [2227, 0]
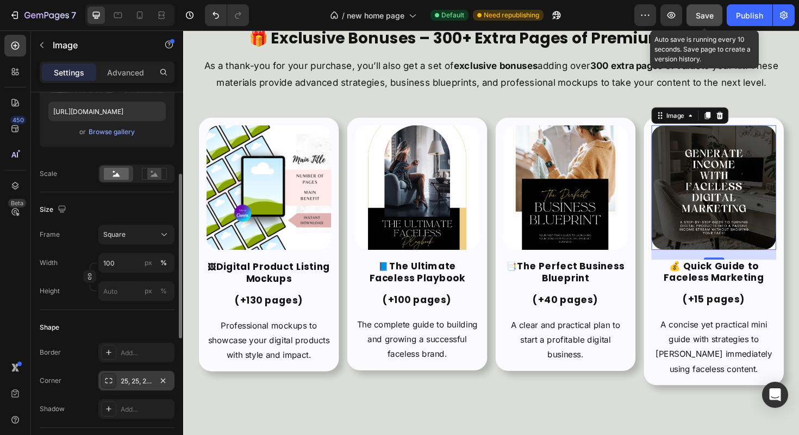
click at [690, 8] on button "Save" at bounding box center [704, 15] width 36 height 22
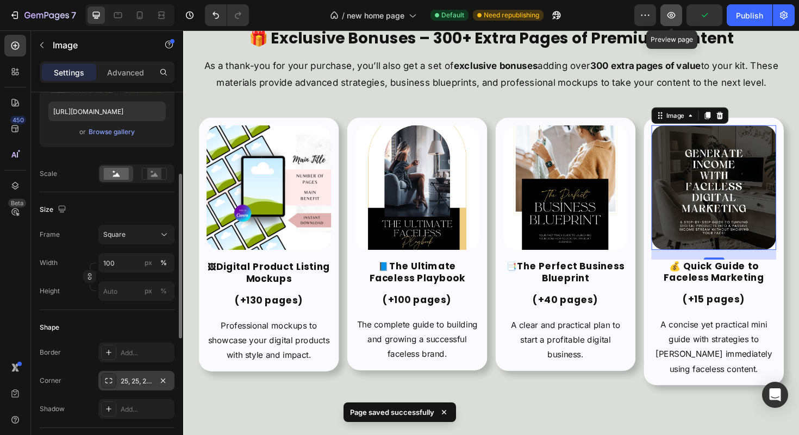
click at [677, 10] on button "button" at bounding box center [671, 15] width 22 height 22
click at [674, 19] on icon "button" at bounding box center [671, 15] width 11 height 11
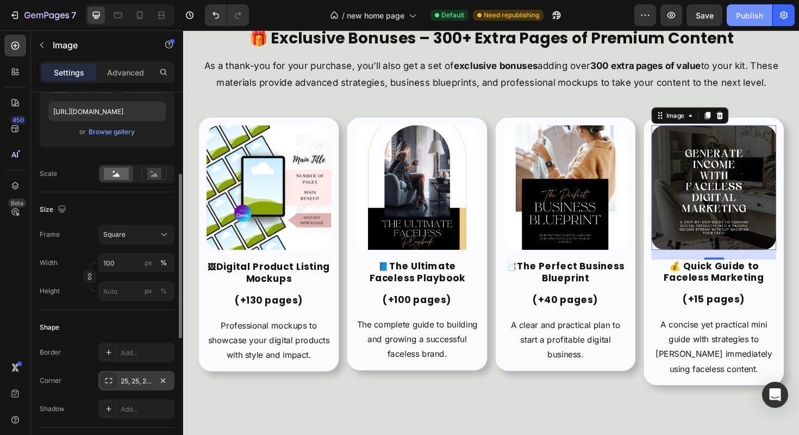
click at [734, 15] on button "Publish" at bounding box center [750, 15] width 46 height 22
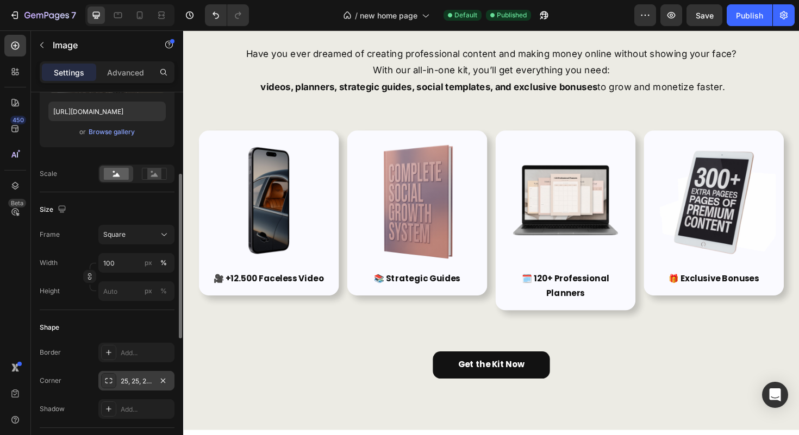
scroll to position [141, 0]
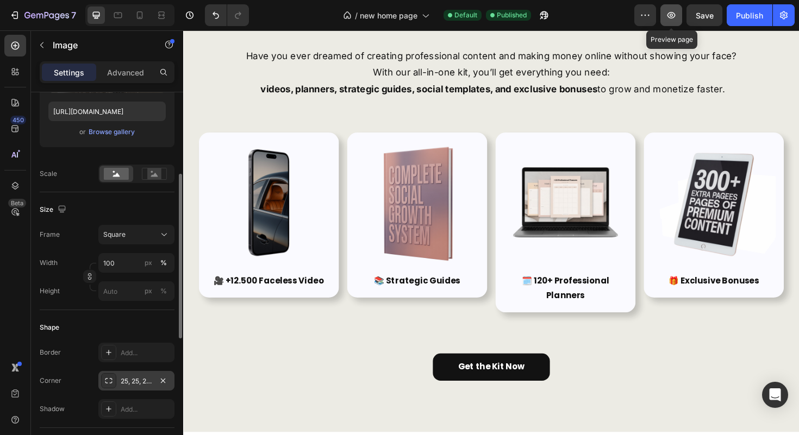
click at [678, 22] on button "button" at bounding box center [671, 15] width 22 height 22
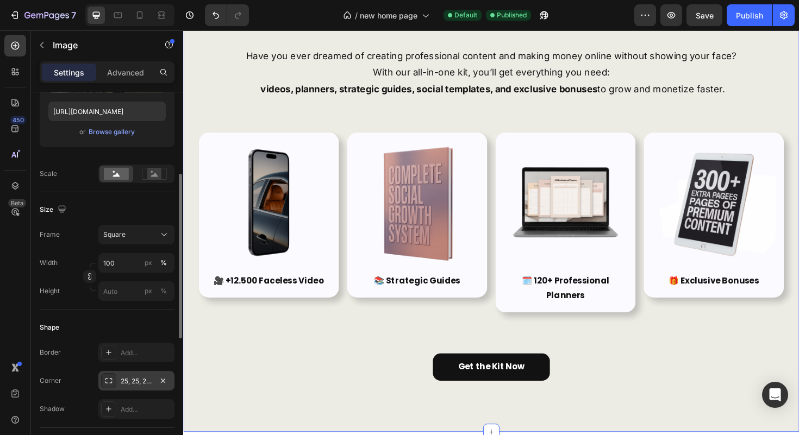
scroll to position [0, 0]
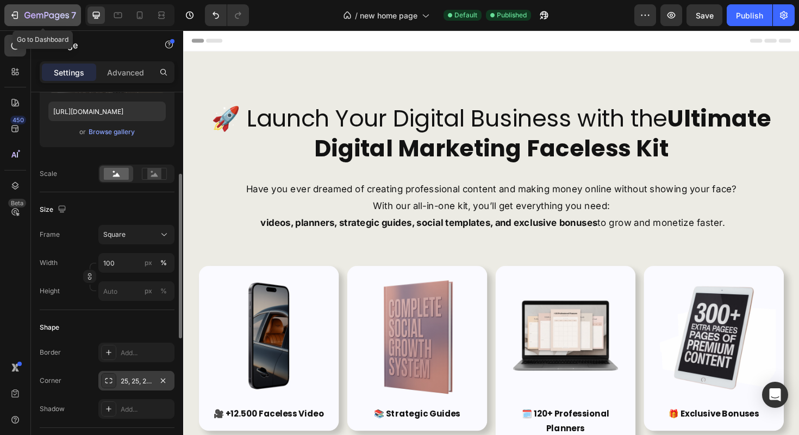
click at [20, 22] on button "7" at bounding box center [42, 15] width 77 height 22
